Goal: Information Seeking & Learning: Learn about a topic

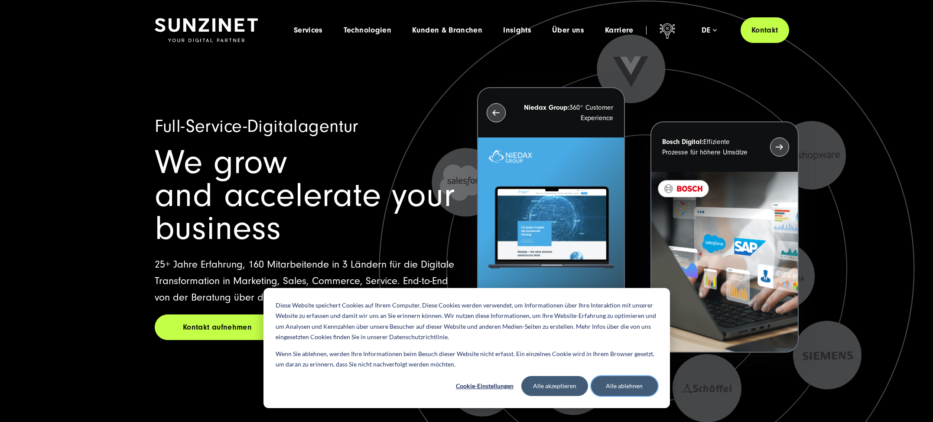
click at [632, 380] on button "Alle ablehnen" at bounding box center [624, 386] width 67 height 20
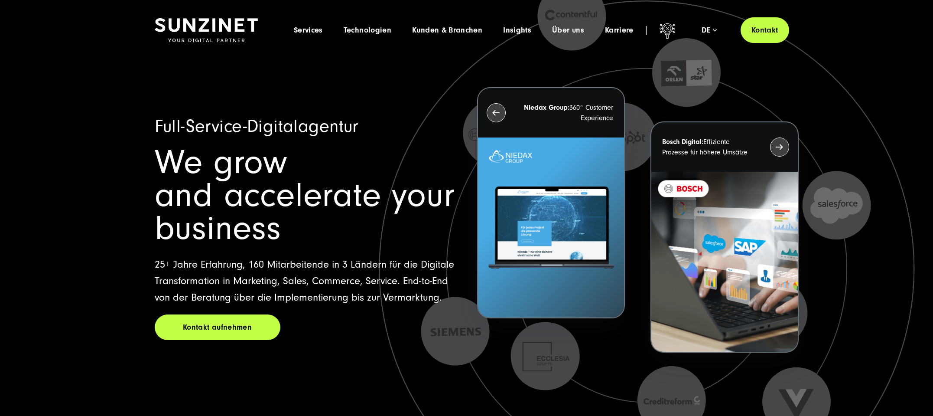
click at [446, 98] on icon at bounding box center [647, 268] width 741 height 741
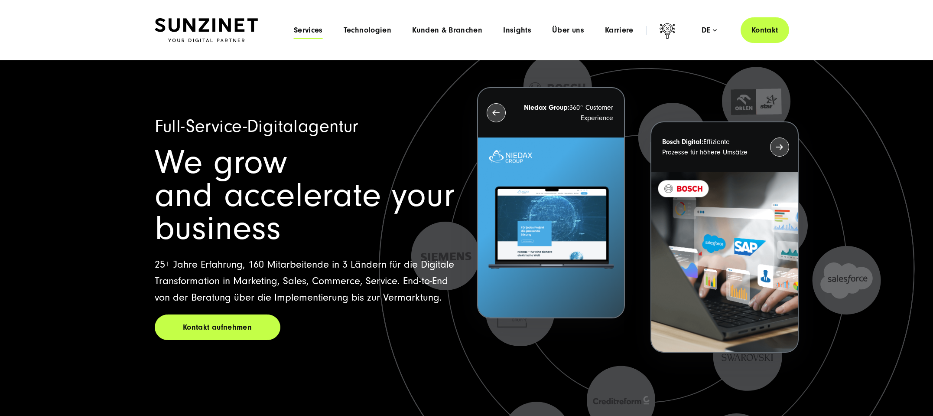
click at [316, 33] on span "Services" at bounding box center [308, 30] width 29 height 9
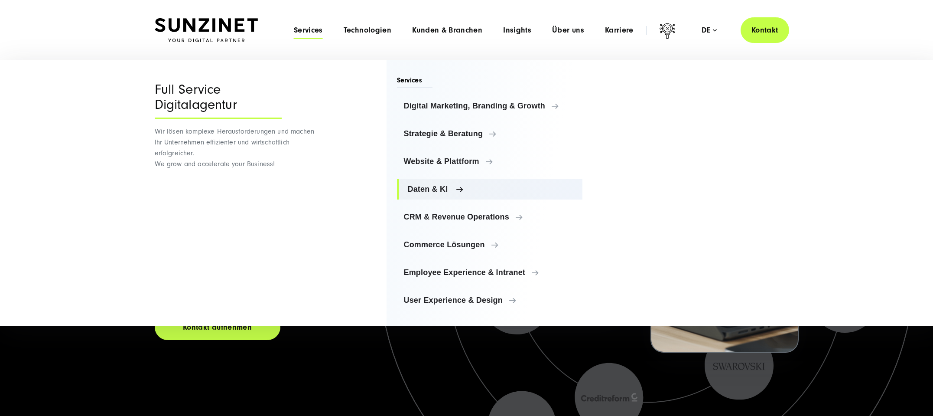
click at [439, 190] on span "Daten & KI" at bounding box center [492, 189] width 168 height 9
